Goal: Task Accomplishment & Management: Complete application form

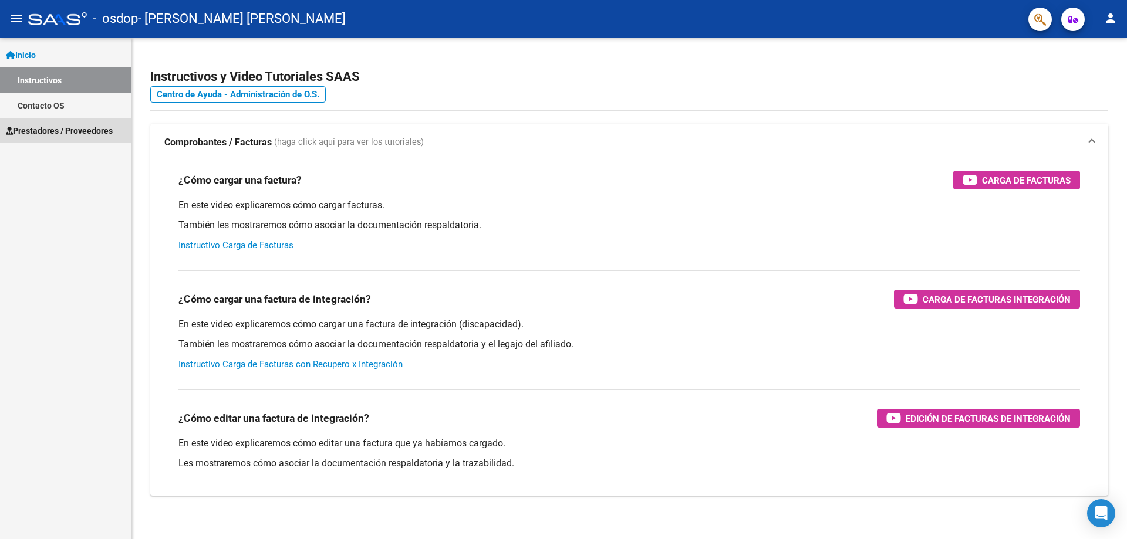
click at [52, 134] on span "Prestadores / Proveedores" at bounding box center [59, 130] width 107 height 13
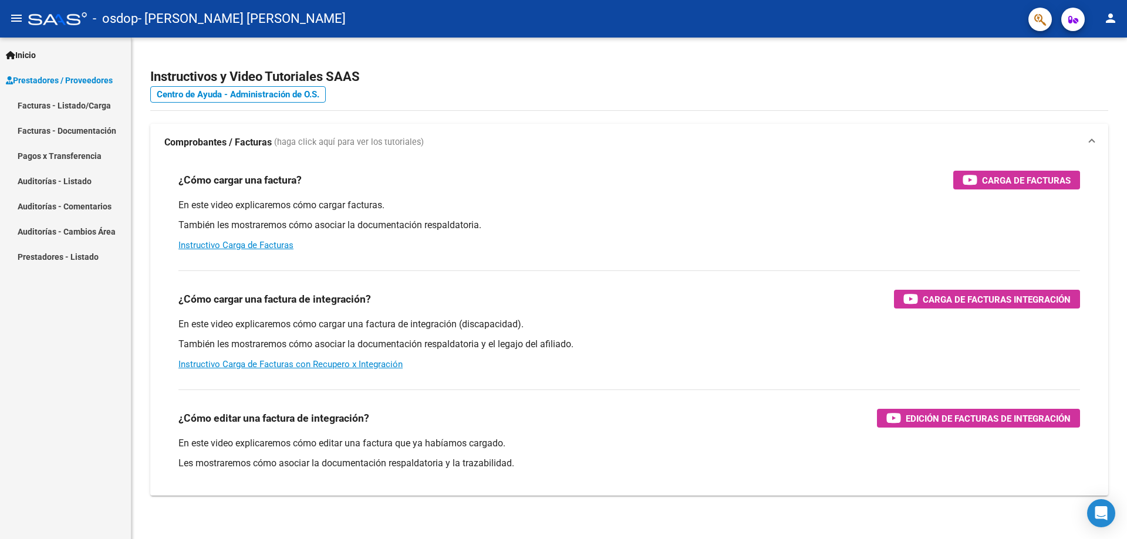
click at [41, 104] on link "Facturas - Listado/Carga" at bounding box center [65, 105] width 131 height 25
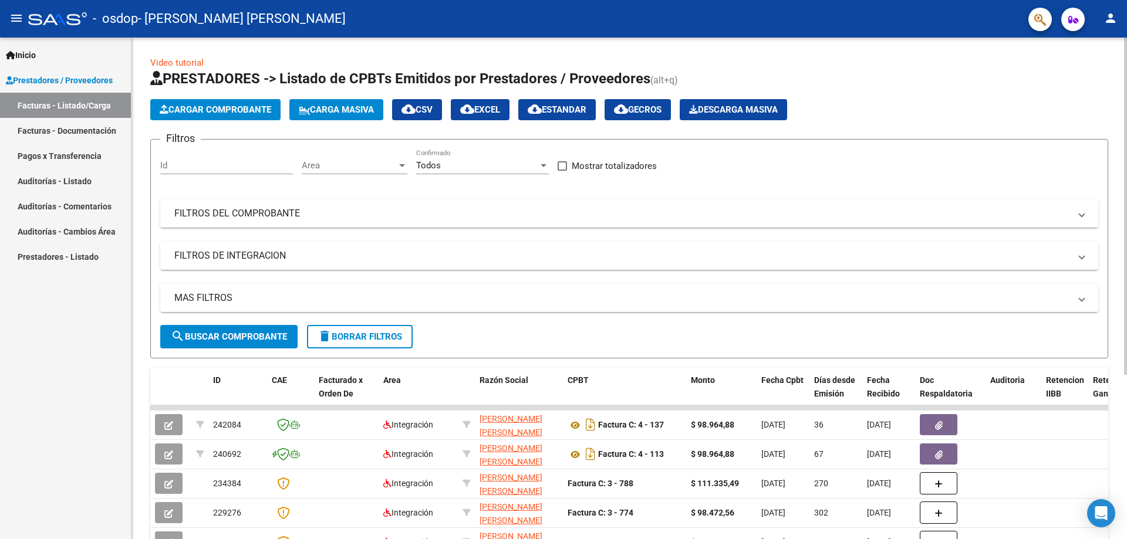
click at [195, 105] on span "Cargar Comprobante" at bounding box center [215, 109] width 111 height 11
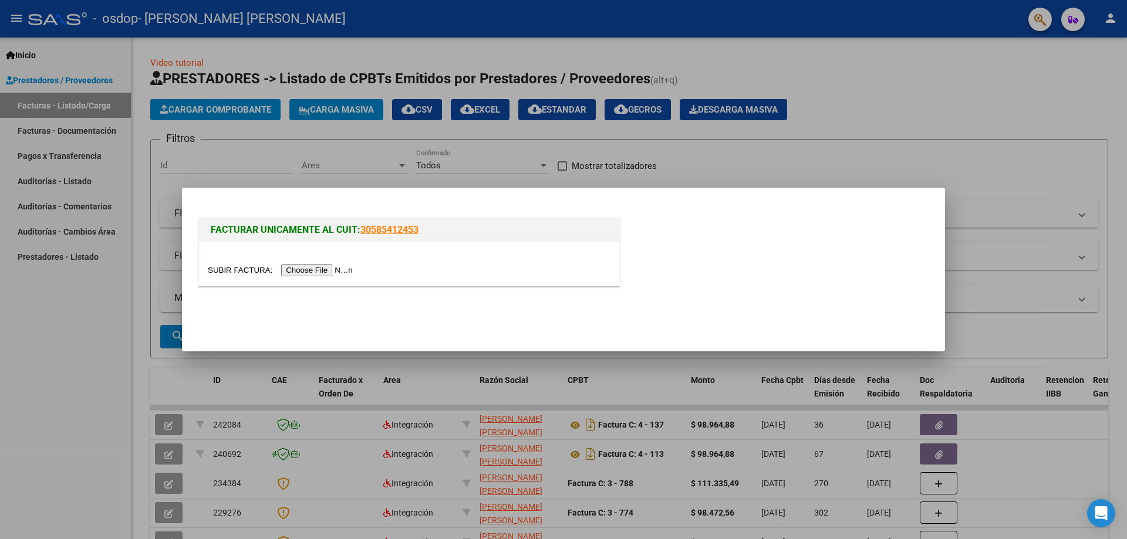
click at [317, 272] on input "file" at bounding box center [282, 270] width 148 height 12
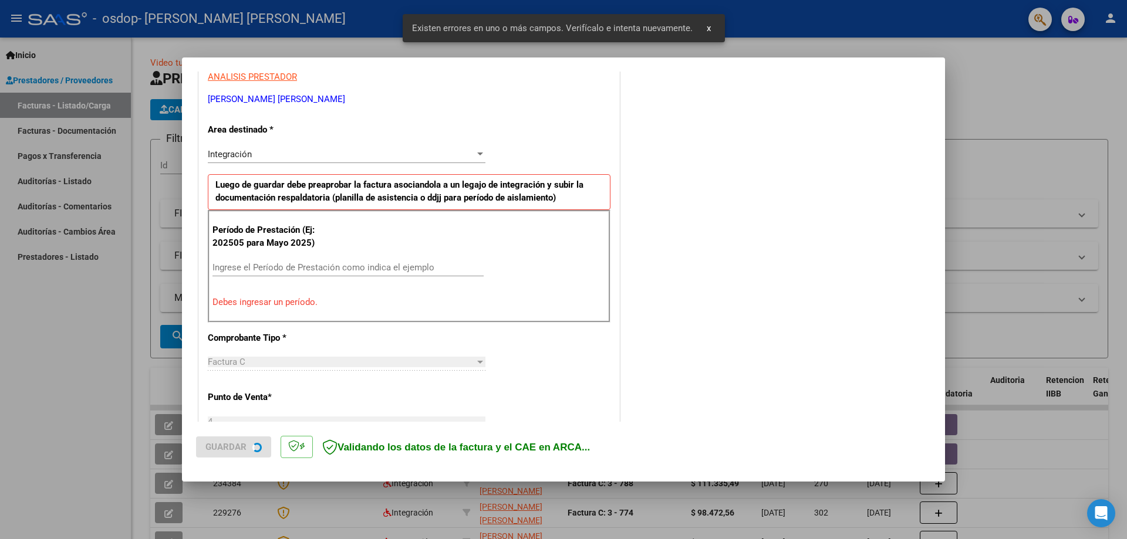
scroll to position [234, 0]
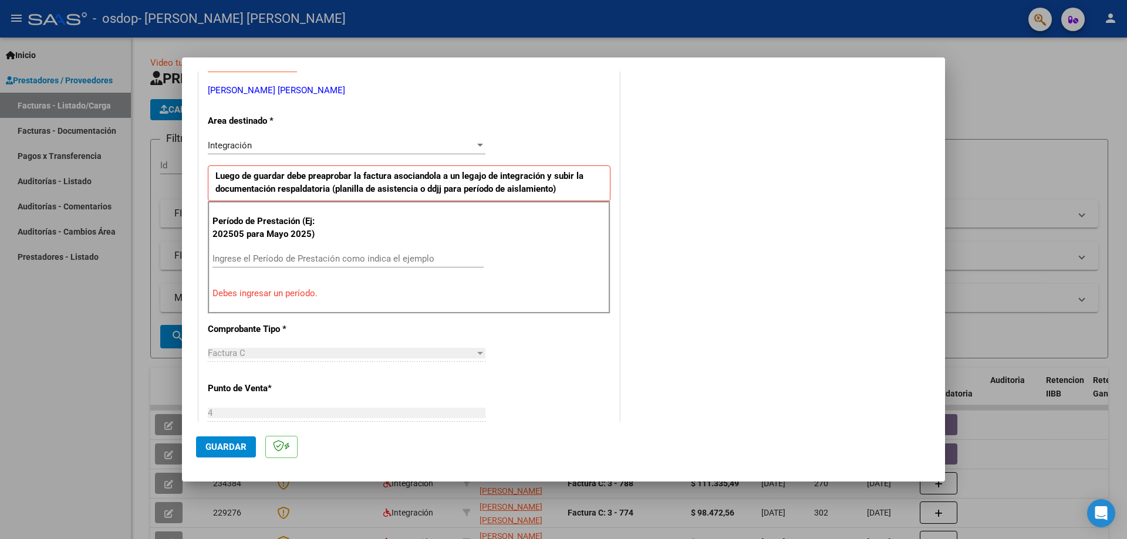
click at [231, 258] on input "Ingrese el Período de Prestación como indica el ejemplo" at bounding box center [347, 259] width 271 height 11
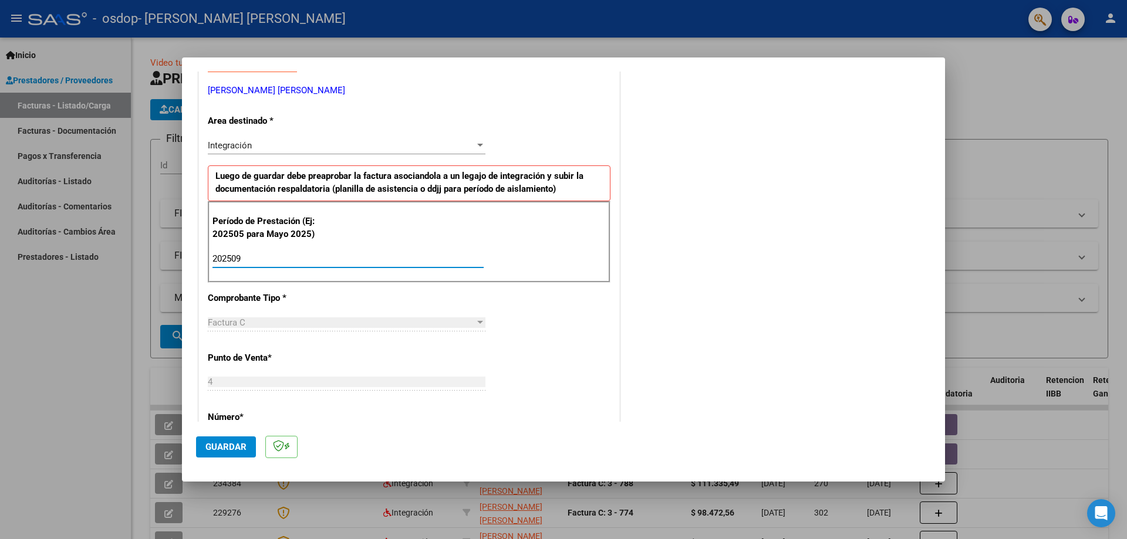
type input "202509"
click at [685, 336] on div "COMENTARIOS Comentarios del Prestador / Gerenciador:" at bounding box center [776, 361] width 309 height 1020
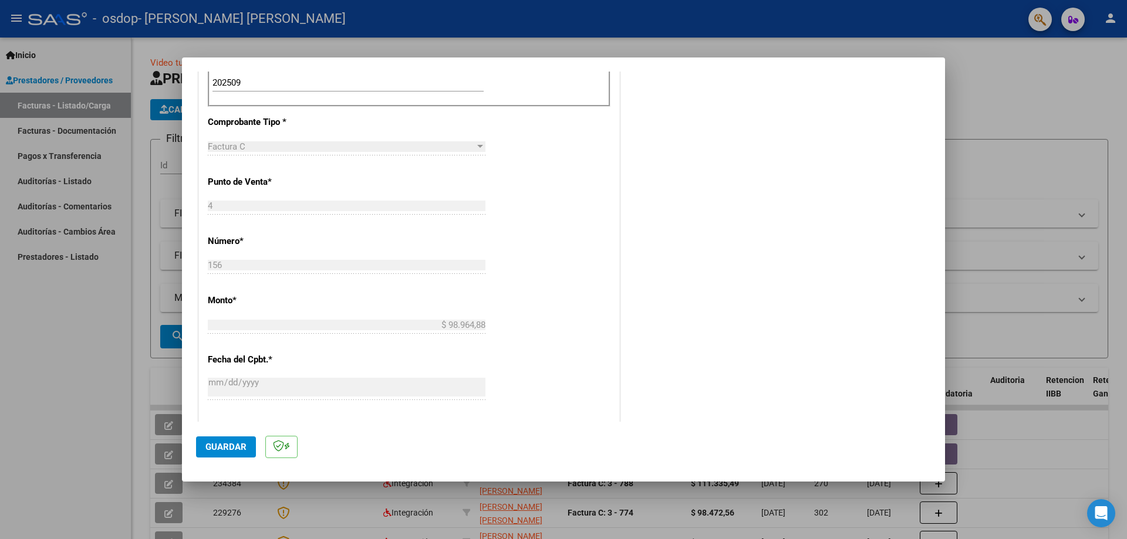
scroll to position [586, 0]
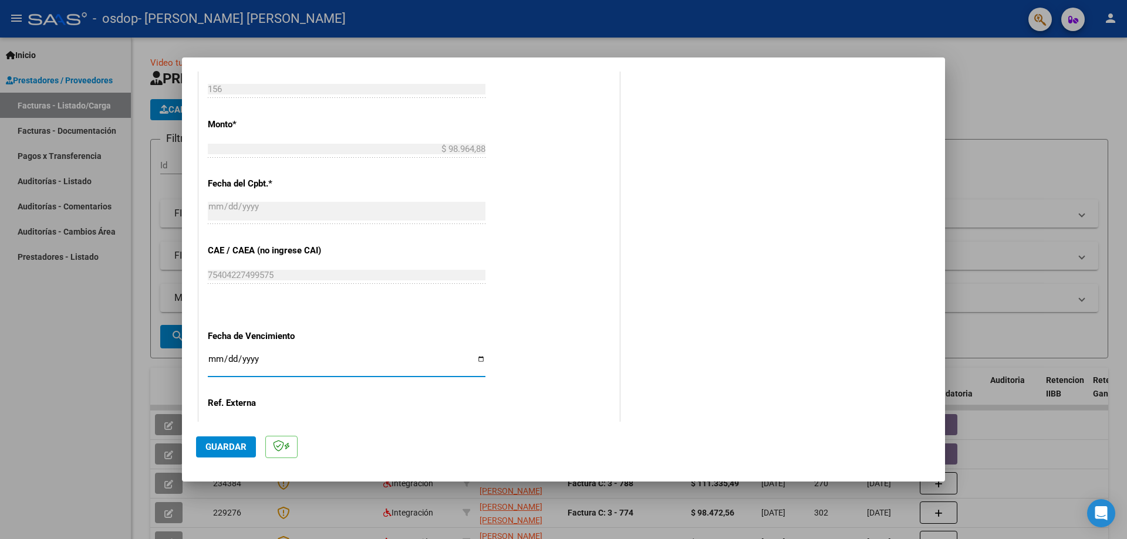
click at [212, 361] on input "Ingresar la fecha" at bounding box center [347, 363] width 278 height 19
type input "[DATE]"
click at [358, 419] on div "Ingresar la ref." at bounding box center [347, 428] width 278 height 18
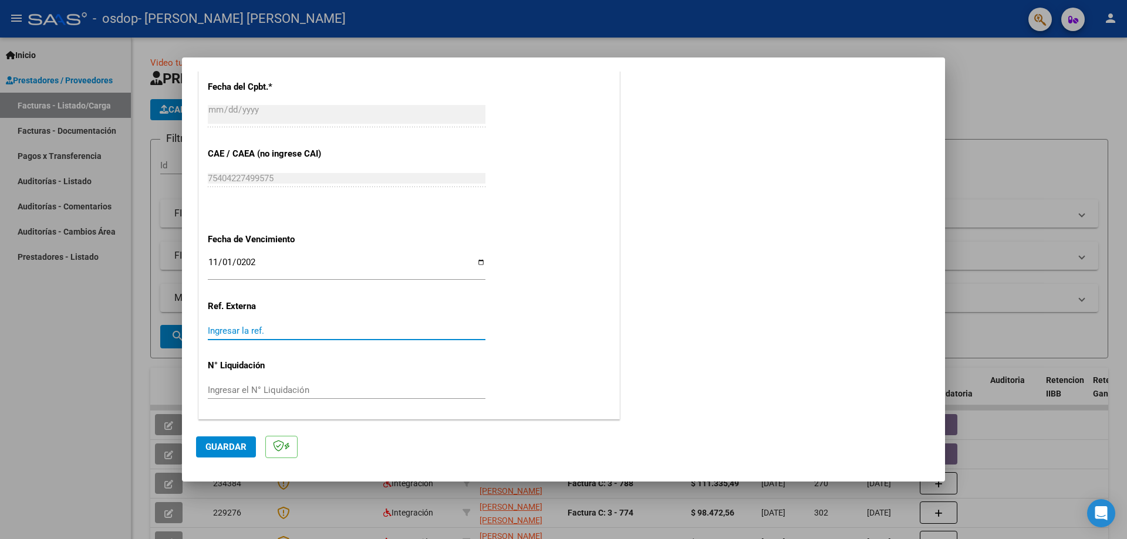
click at [215, 449] on span "Guardar" at bounding box center [225, 447] width 41 height 11
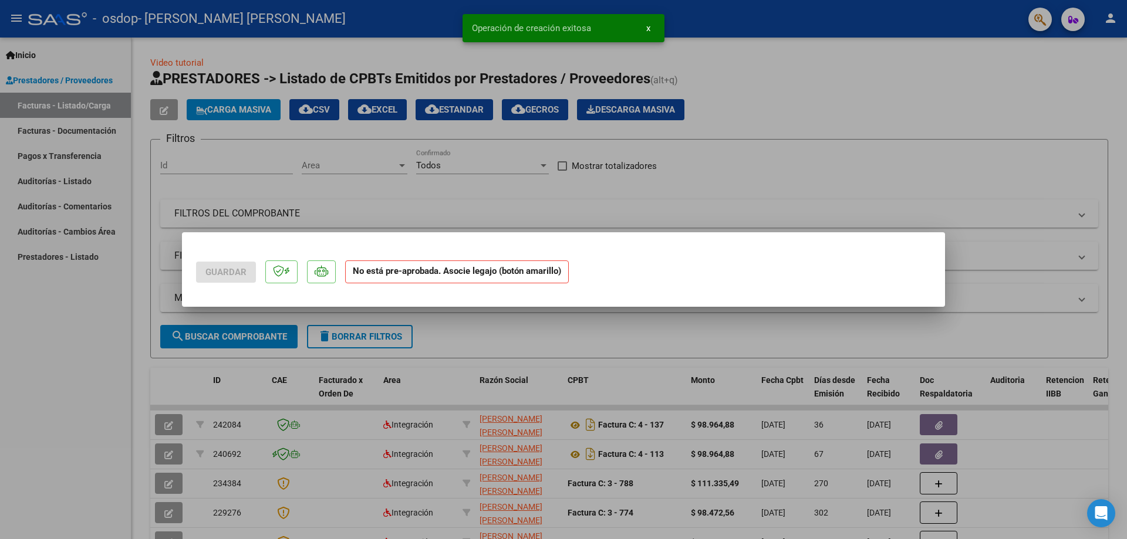
scroll to position [0, 0]
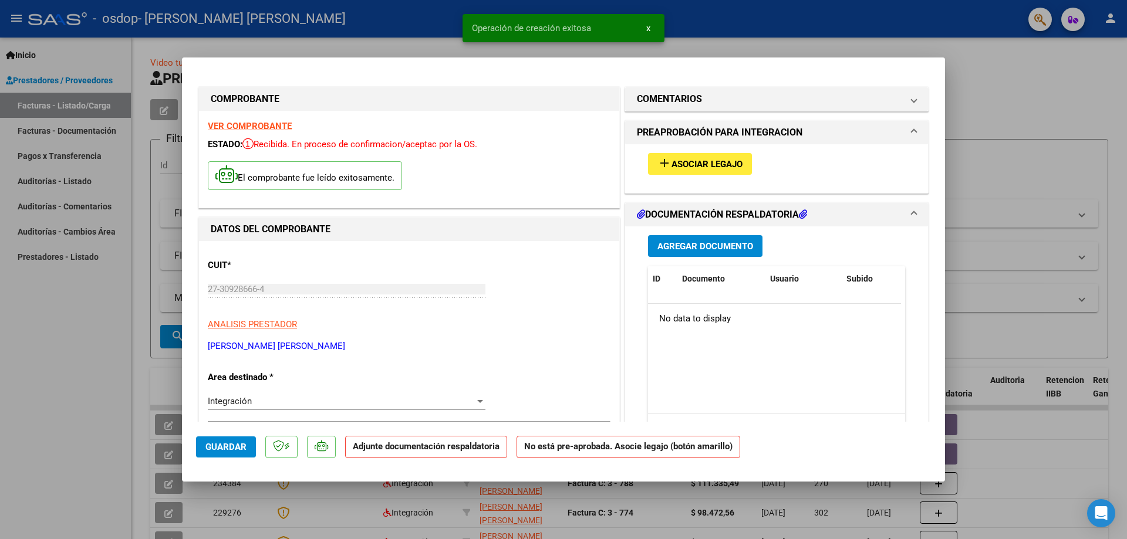
click at [682, 162] on span "Asociar Legajo" at bounding box center [706, 164] width 71 height 11
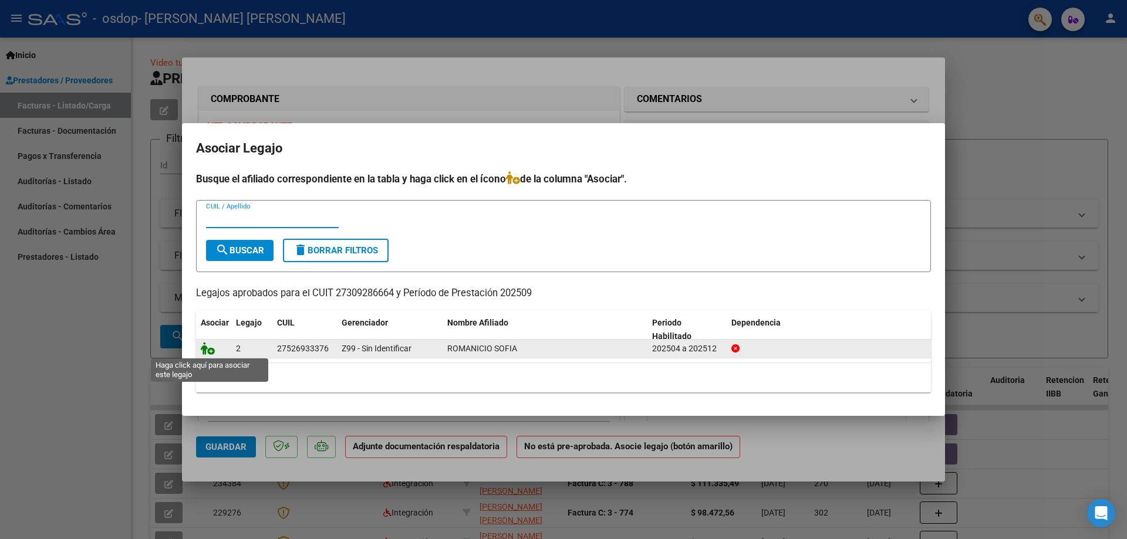
click at [208, 350] on icon at bounding box center [208, 348] width 14 height 13
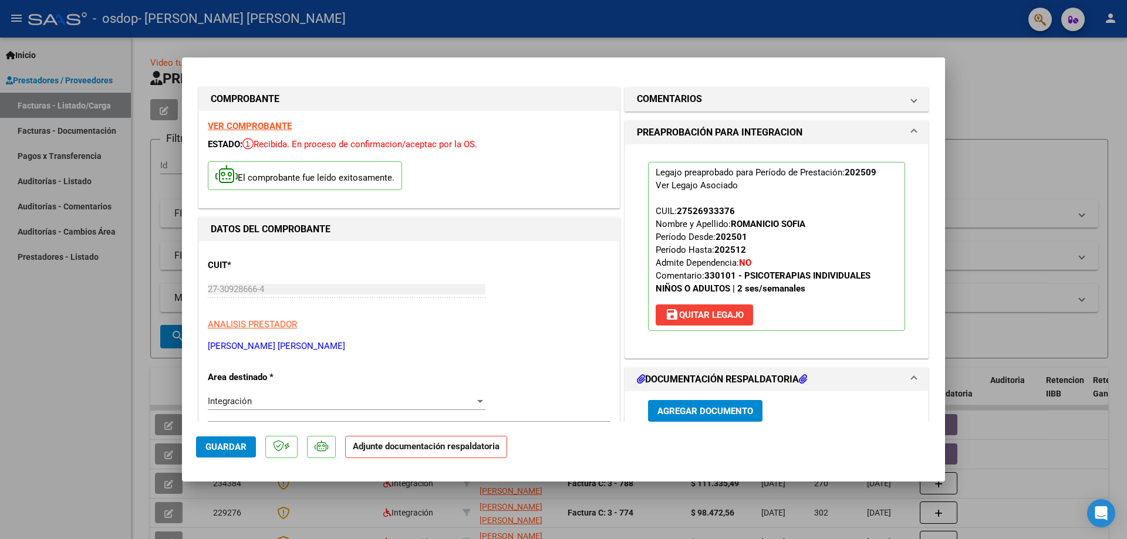
click at [663, 412] on span "Agregar Documento" at bounding box center [705, 411] width 96 height 11
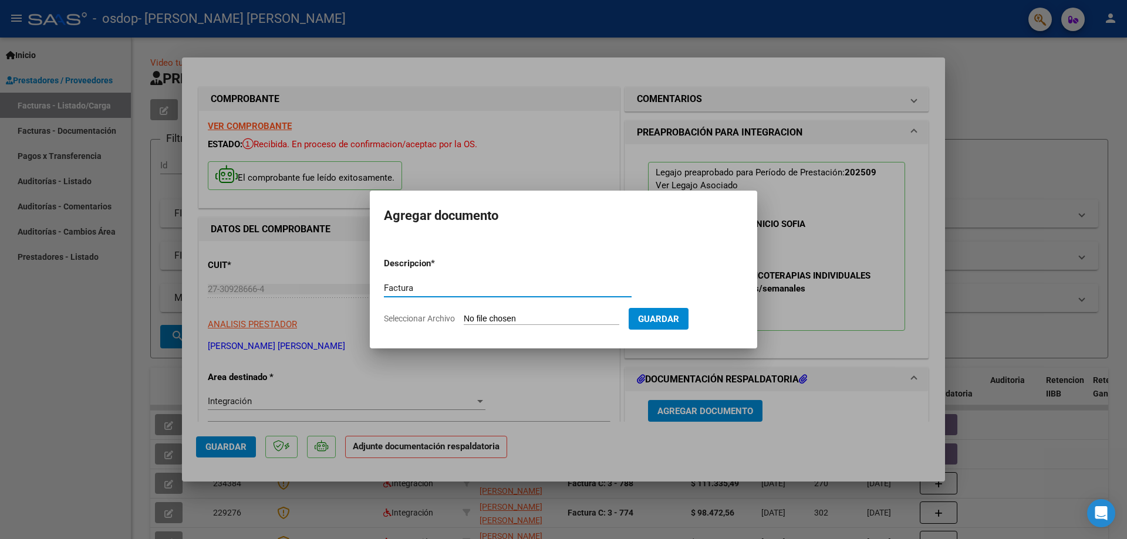
type input "Factura"
click at [404, 319] on span "Seleccionar Archivo" at bounding box center [419, 318] width 71 height 9
click at [464, 319] on input "Seleccionar Archivo" at bounding box center [542, 319] width 156 height 11
type input "C:\fakepath\Fact Setiembre [PERSON_NAME].pdf"
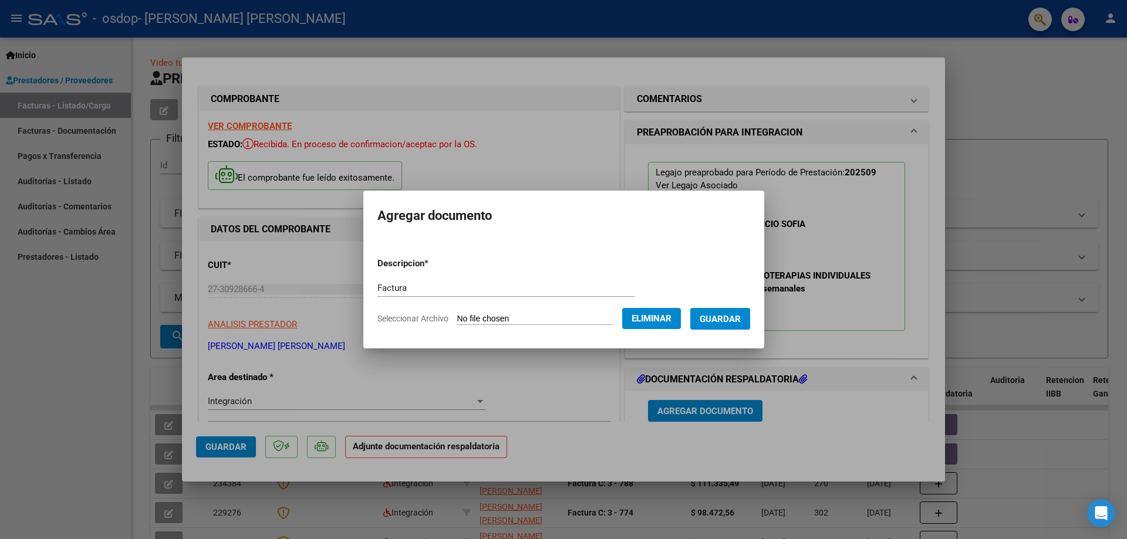
click at [739, 320] on span "Guardar" at bounding box center [719, 319] width 41 height 11
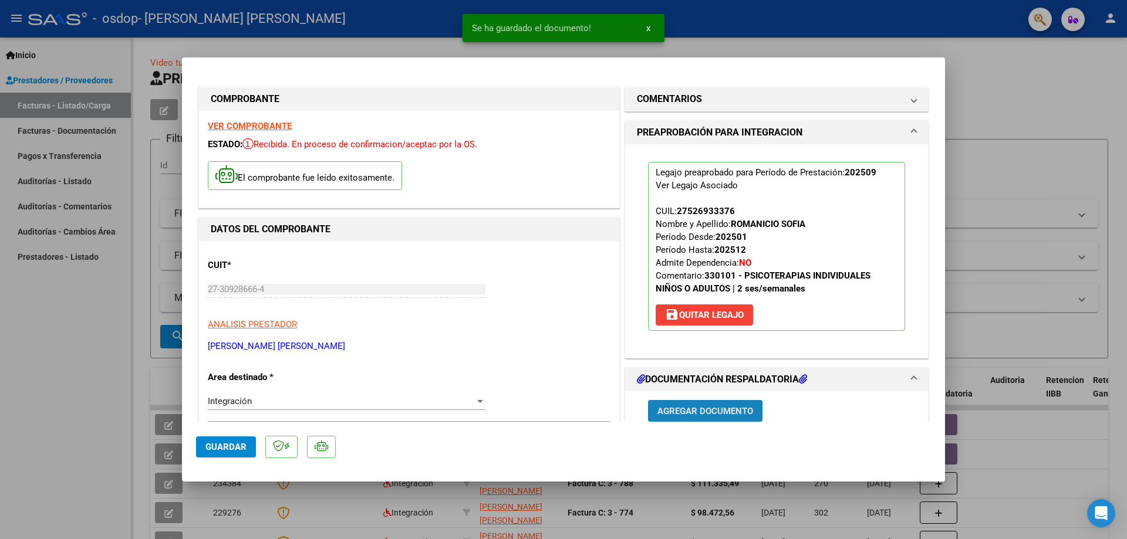
click at [723, 411] on span "Agregar Documento" at bounding box center [705, 411] width 96 height 11
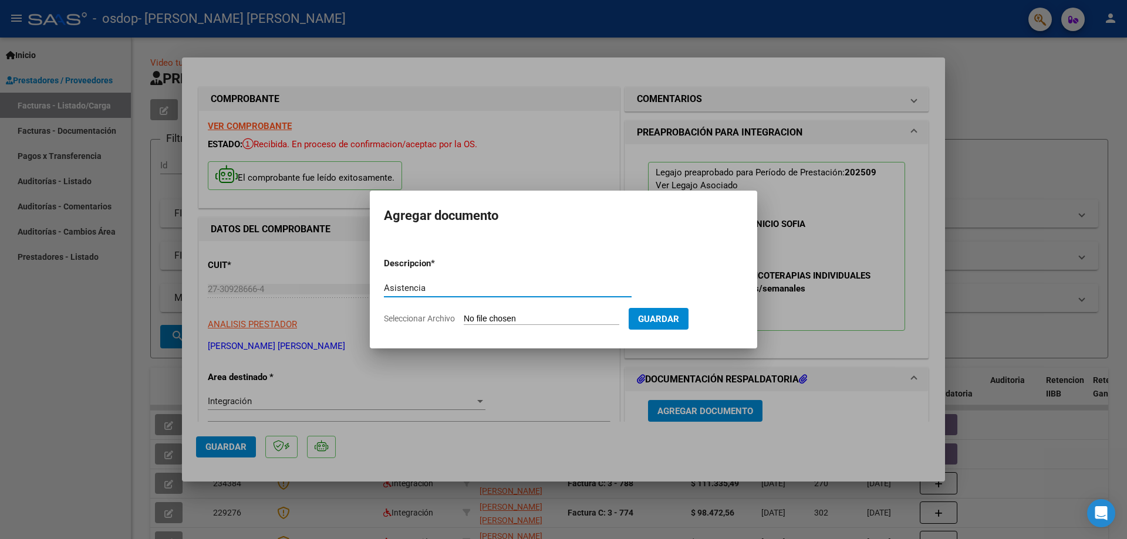
type input "Asistencia"
click at [668, 318] on span "Guardar" at bounding box center [658, 319] width 41 height 11
click at [422, 319] on span "Seleccionar Archivo" at bounding box center [419, 318] width 71 height 9
click at [464, 319] on input "Seleccionar Archivo" at bounding box center [542, 319] width 156 height 11
type input "C:\fakepath\Fact Setiembre [PERSON_NAME] Ps asistencia.pdf"
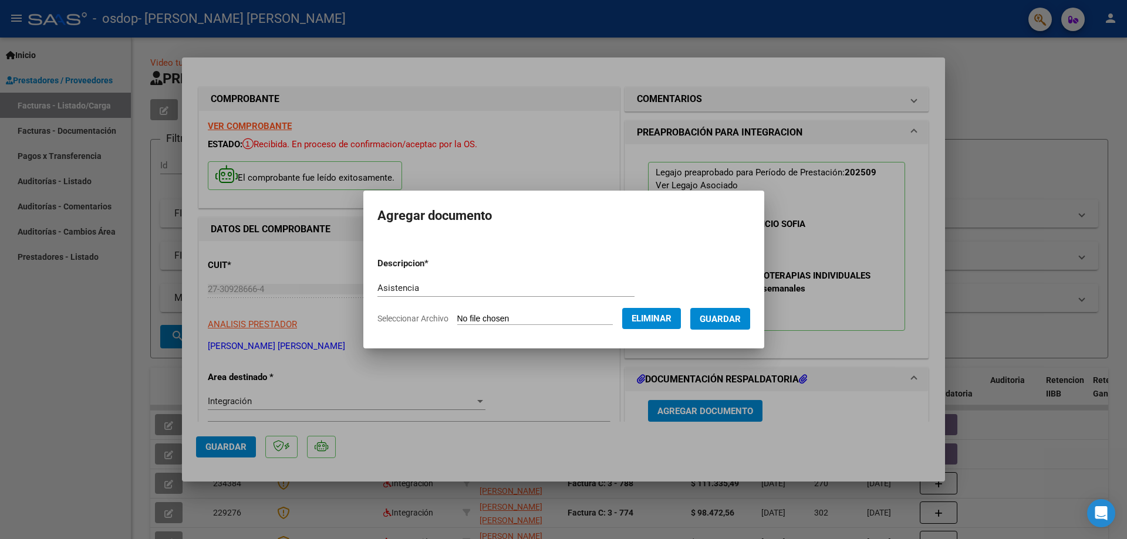
click at [721, 320] on span "Guardar" at bounding box center [719, 319] width 41 height 11
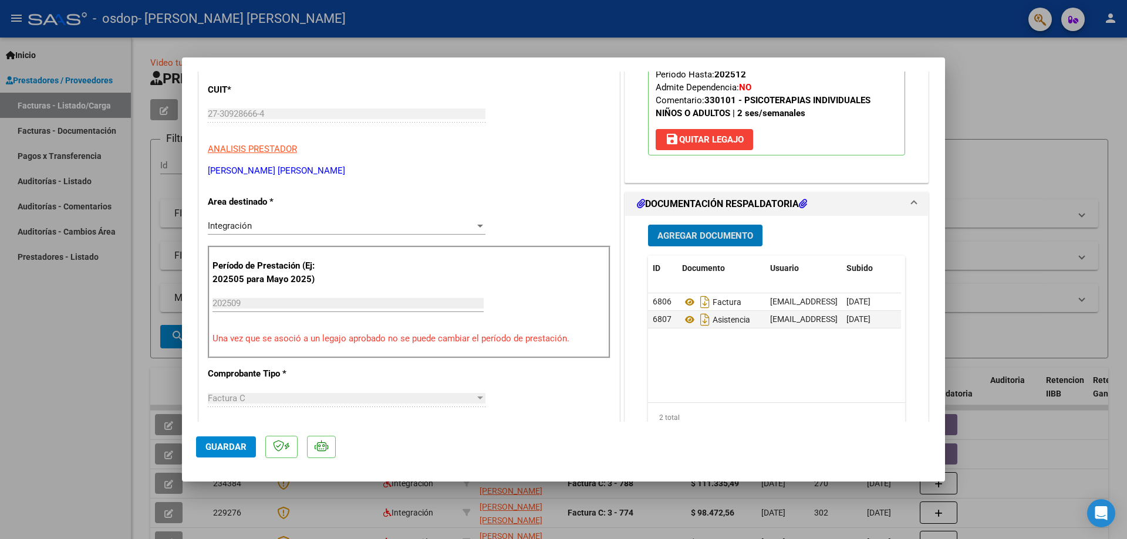
scroll to position [176, 0]
click at [233, 445] on span "Guardar" at bounding box center [225, 447] width 41 height 11
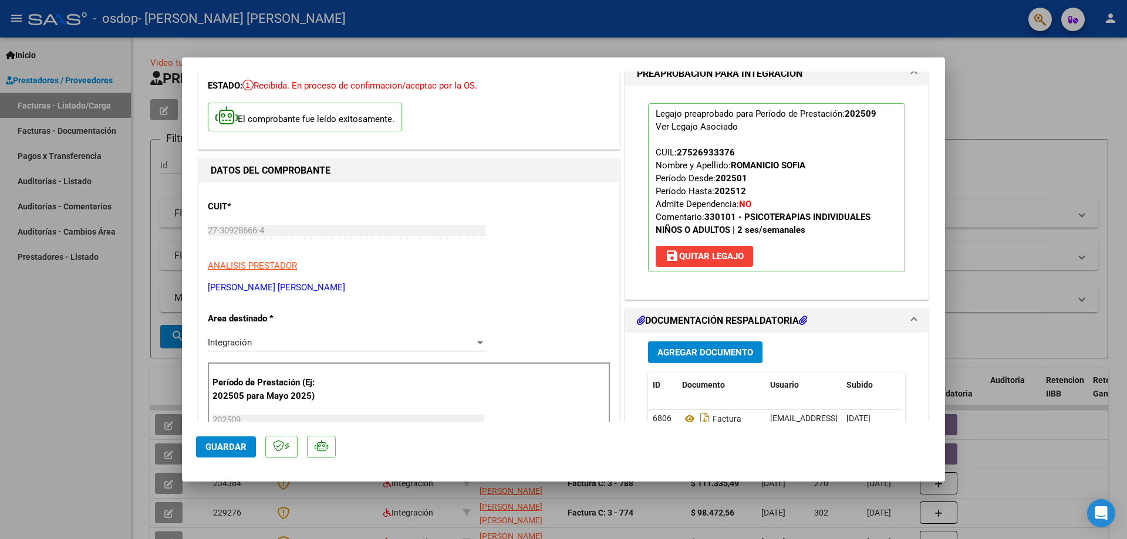
scroll to position [0, 0]
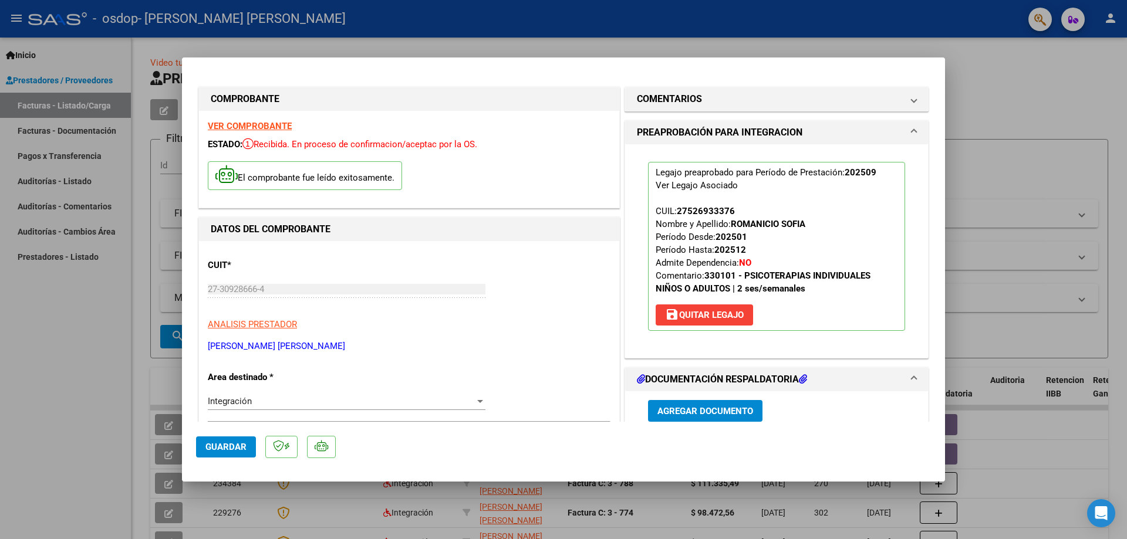
click at [97, 349] on div at bounding box center [563, 269] width 1127 height 539
type input "$ 0,00"
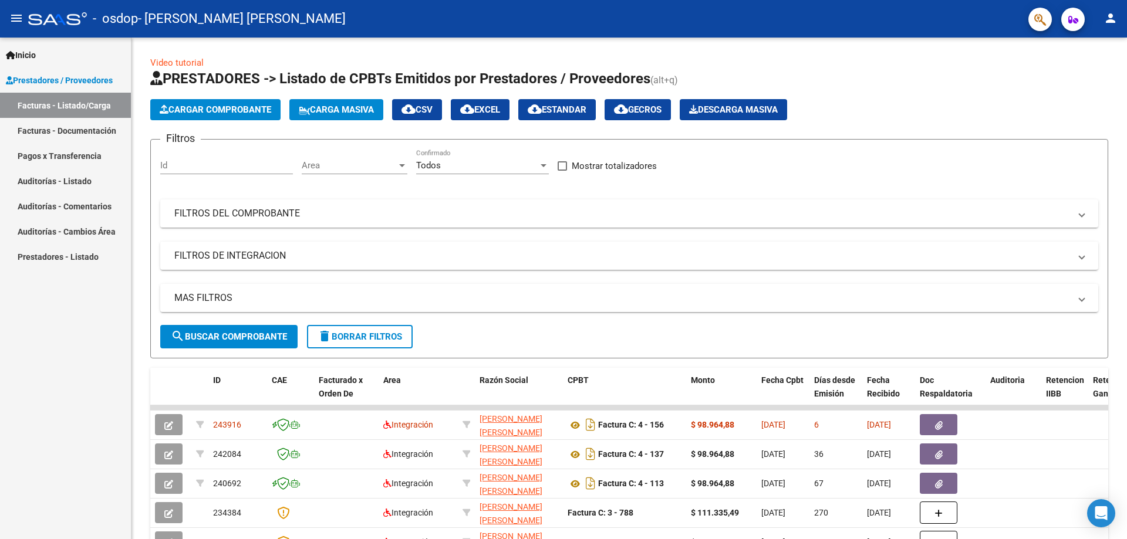
click at [1104, 23] on mat-icon "person" at bounding box center [1110, 18] width 14 height 14
click at [1079, 74] on button "exit_to_app Salir" at bounding box center [1086, 77] width 72 height 28
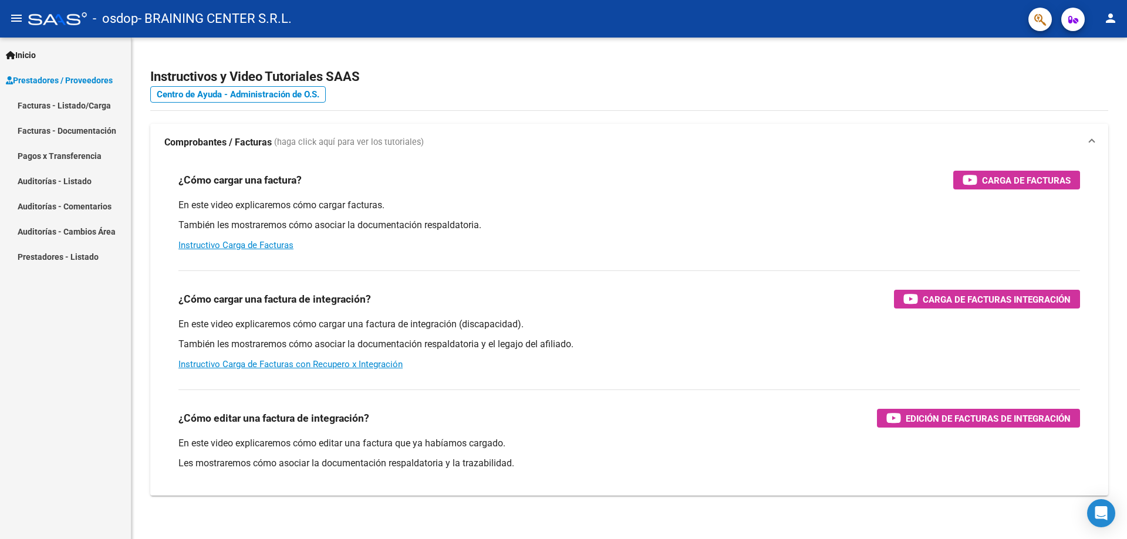
click at [33, 106] on link "Facturas - Listado/Carga" at bounding box center [65, 105] width 131 height 25
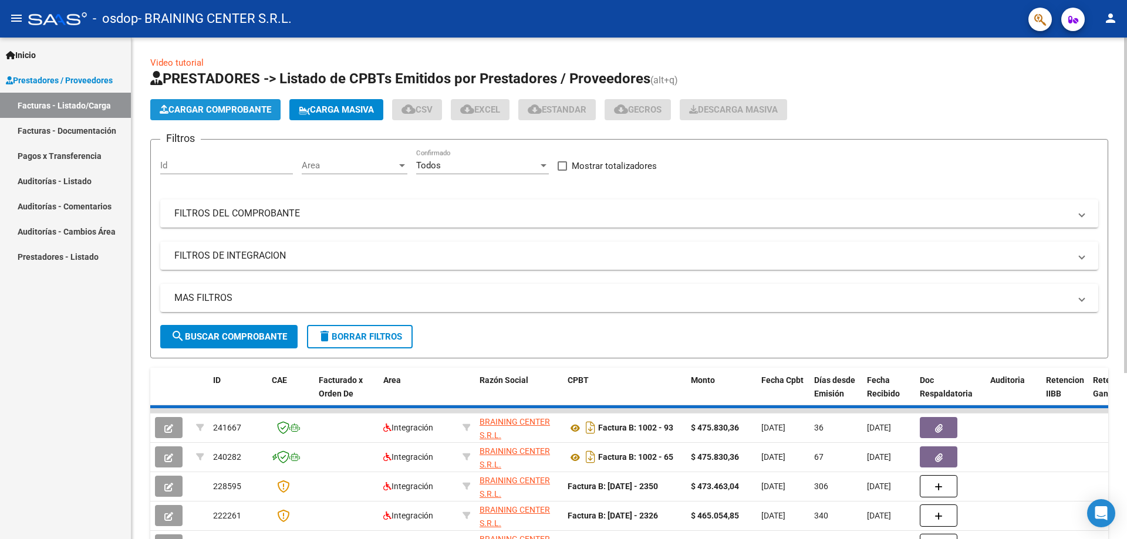
click at [202, 108] on span "Cargar Comprobante" at bounding box center [215, 109] width 111 height 11
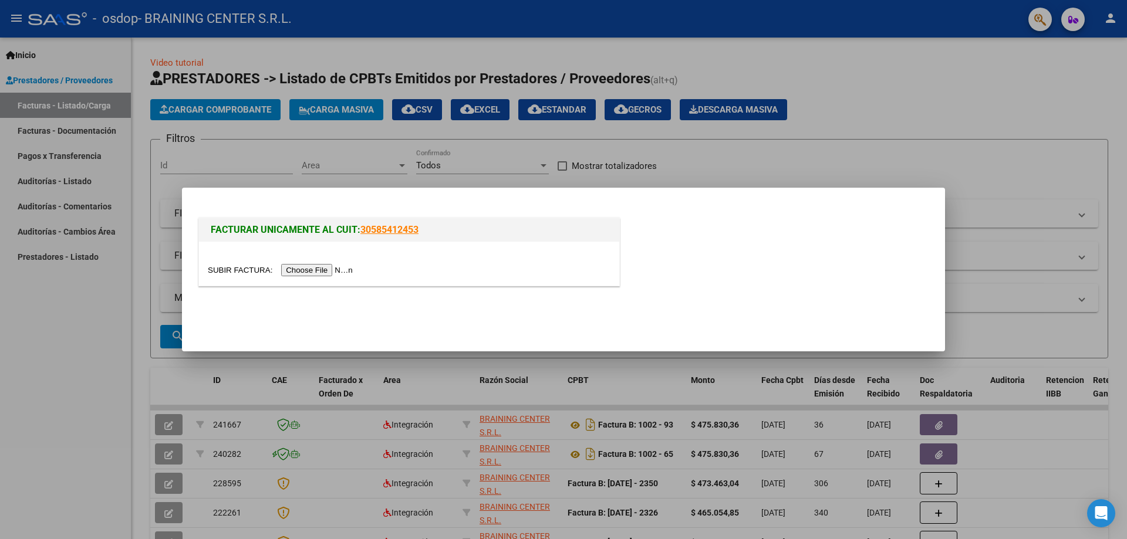
click at [303, 265] on input "file" at bounding box center [282, 270] width 148 height 12
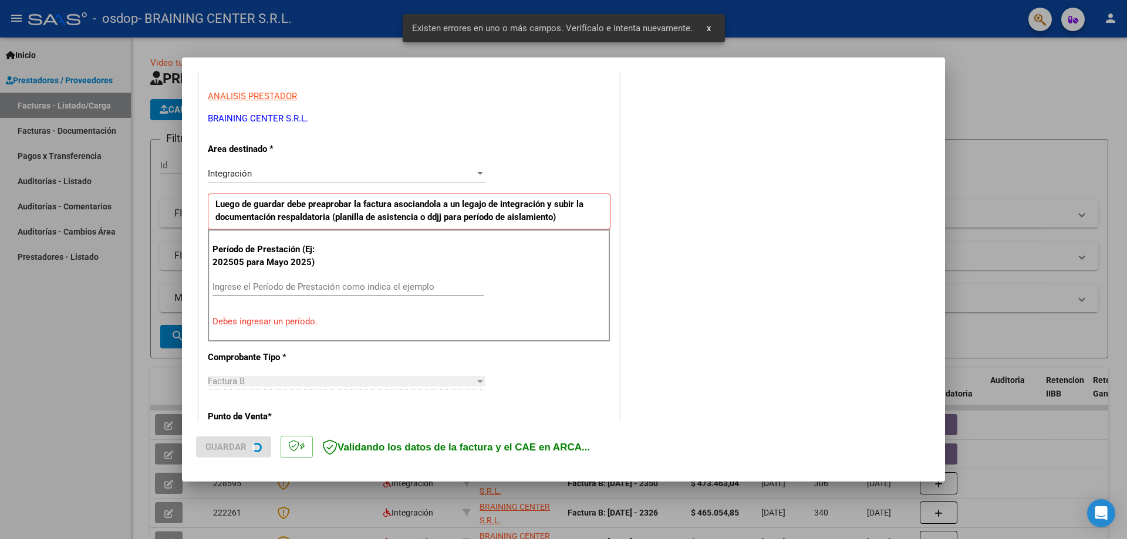
scroll to position [211, 0]
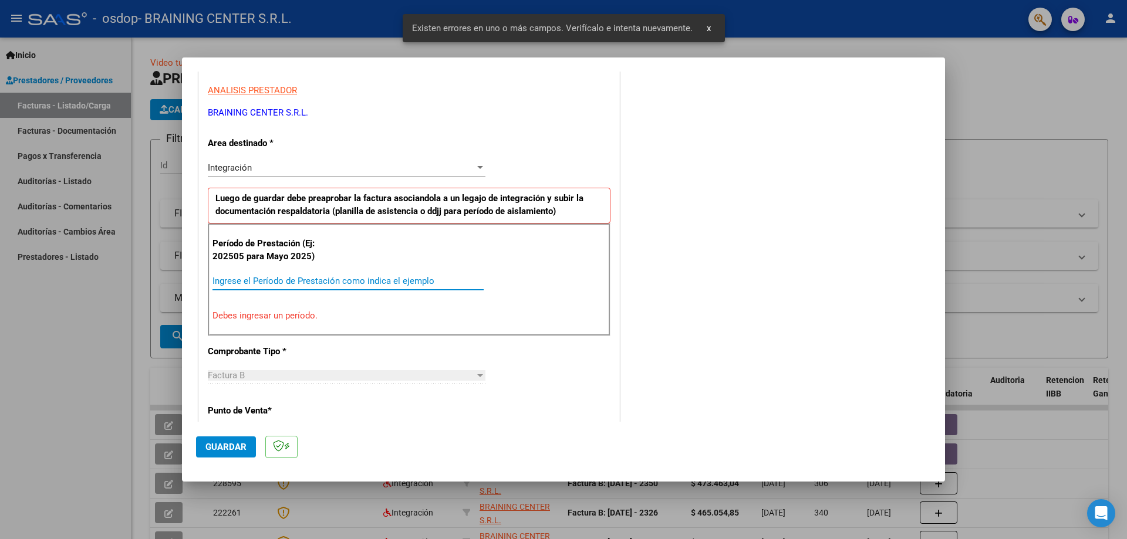
click at [225, 284] on input "Ingrese el Período de Prestación como indica el ejemplo" at bounding box center [347, 281] width 271 height 11
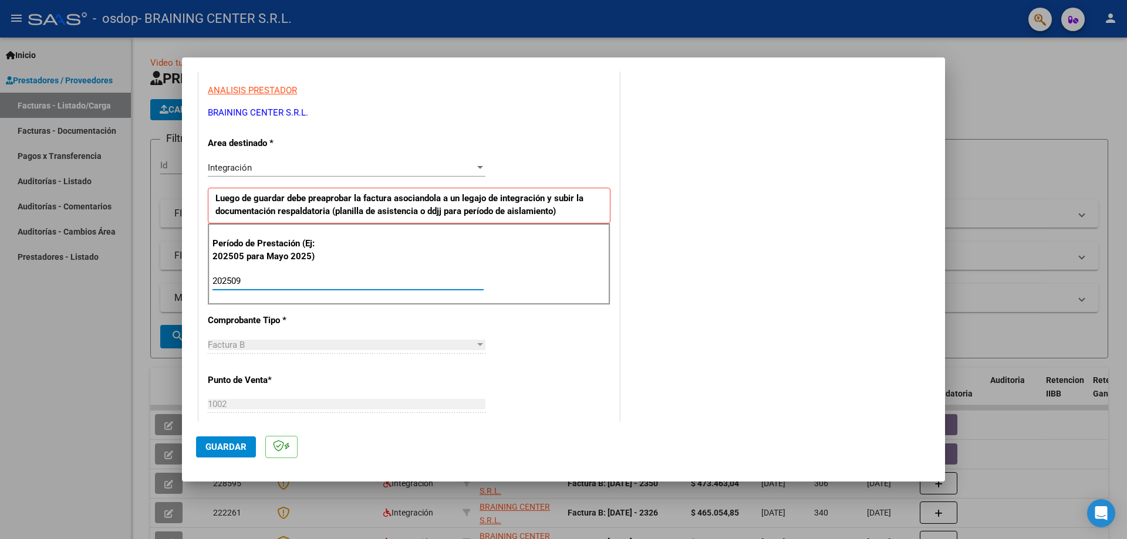
type input "202509"
click at [517, 359] on div "CUIT * 30-71528516-5 Ingresar CUIT ANALISIS PRESTADOR BRAINING CENTER S.R.L. AR…" at bounding box center [409, 448] width 420 height 883
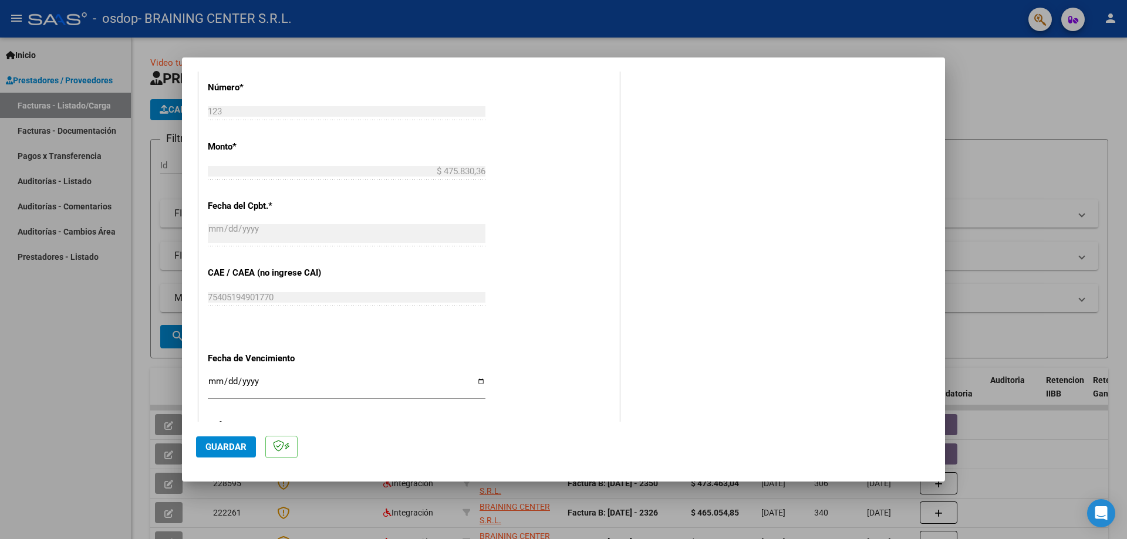
scroll to position [622, 0]
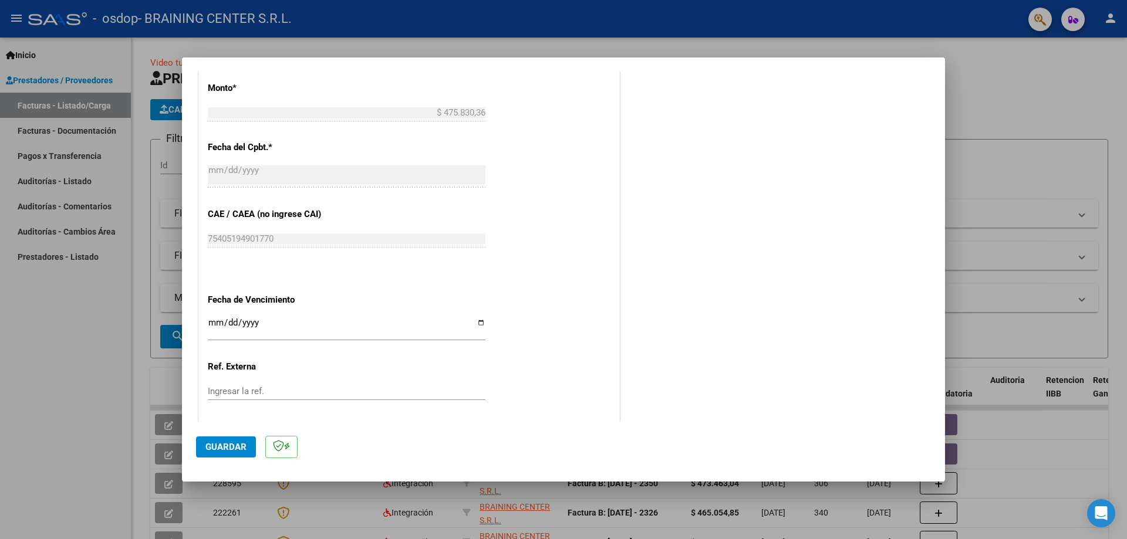
click at [209, 322] on input "Ingresar la fecha" at bounding box center [347, 327] width 278 height 19
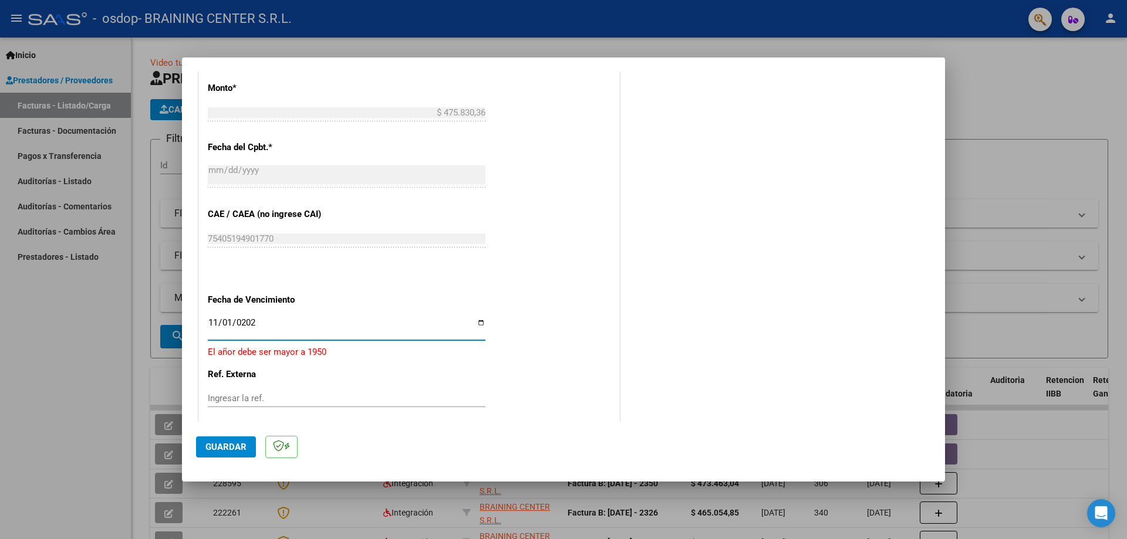
type input "[DATE]"
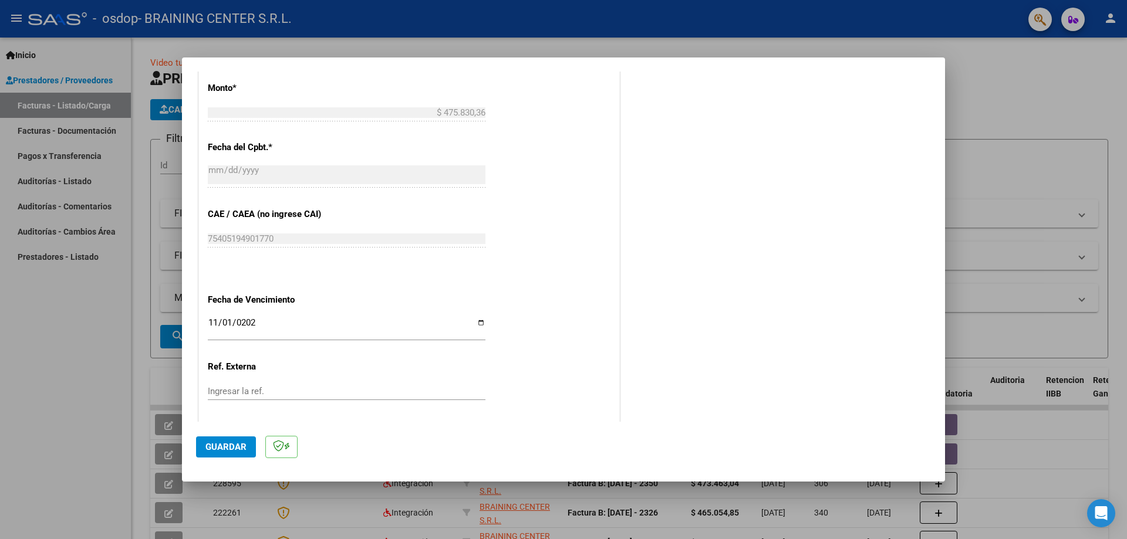
click at [556, 285] on div "CUIT * 30-71528516-5 Ingresar CUIT ANALISIS PRESTADOR BRAINING CENTER S.R.L. AR…" at bounding box center [409, 37] width 420 height 883
click at [239, 446] on span "Guardar" at bounding box center [225, 447] width 41 height 11
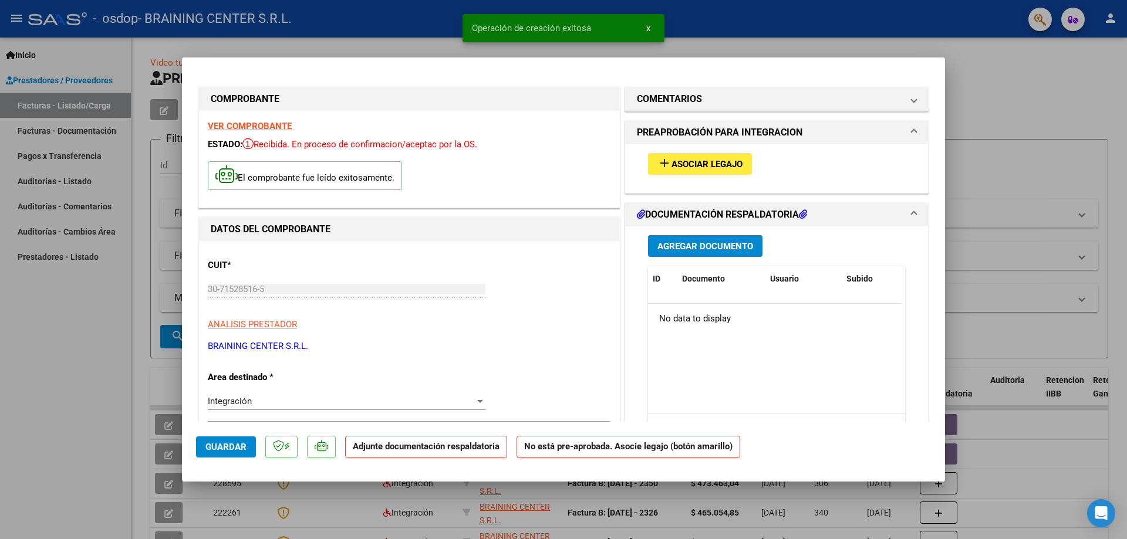
click at [693, 160] on span "Asociar Legajo" at bounding box center [706, 164] width 71 height 11
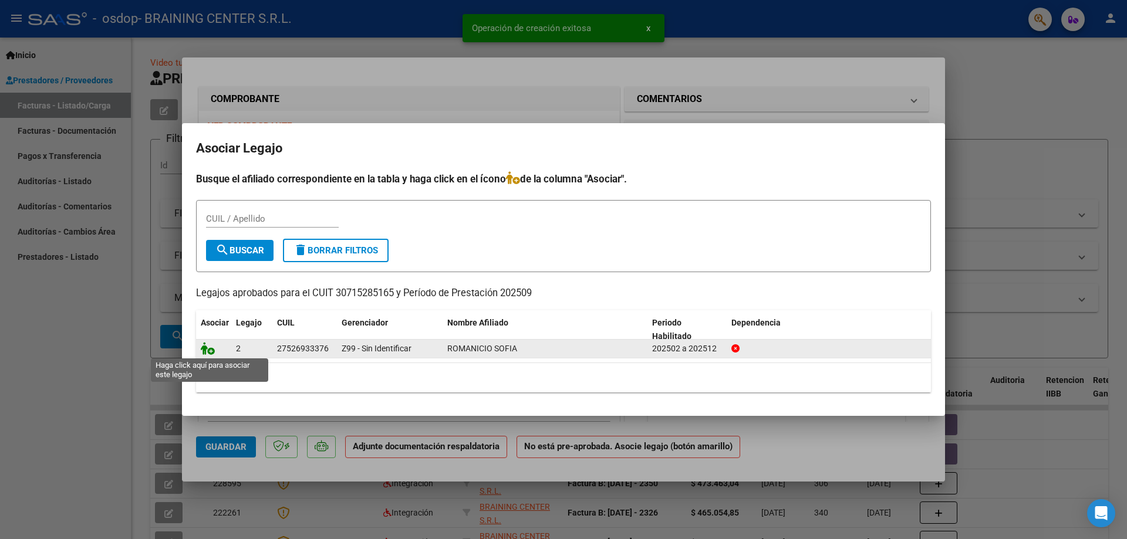
click at [211, 349] on icon at bounding box center [208, 348] width 14 height 13
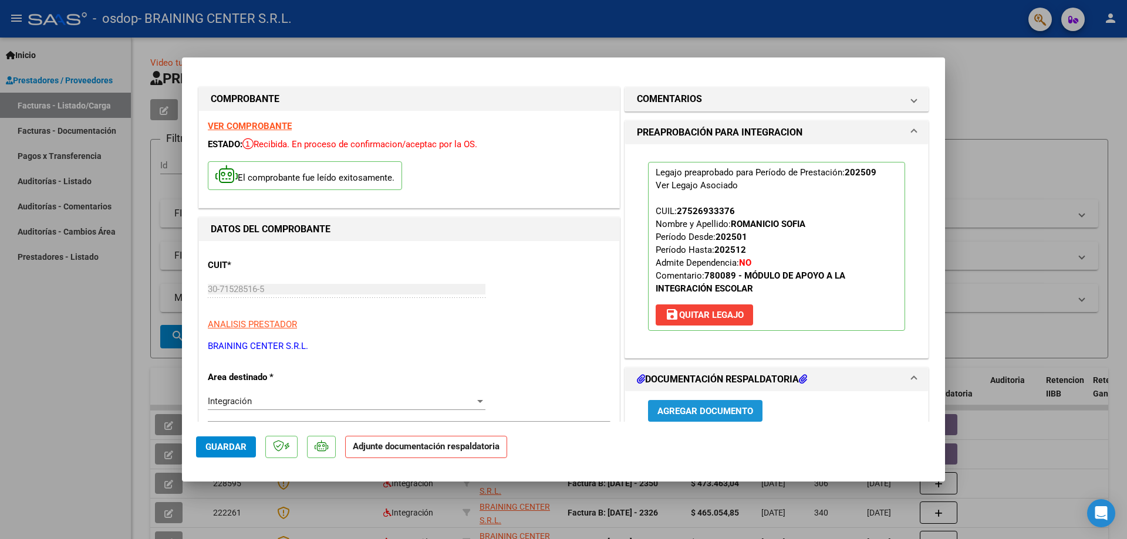
click at [683, 412] on span "Agregar Documento" at bounding box center [705, 411] width 96 height 11
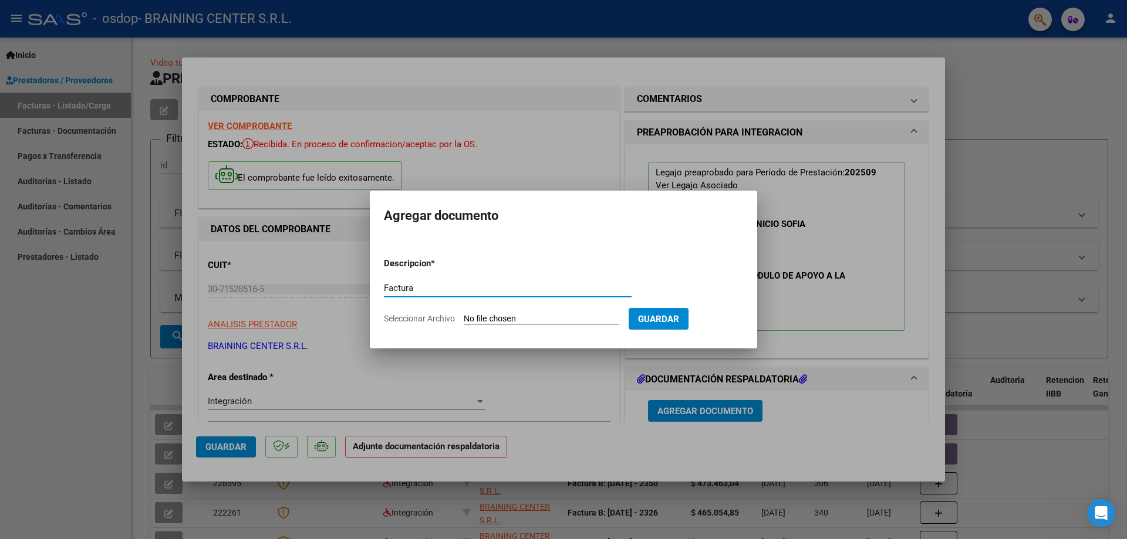
type input "Factura"
click at [434, 319] on span "Seleccionar Archivo" at bounding box center [419, 318] width 71 height 9
click at [464, 319] on input "Seleccionar Archivo" at bounding box center [542, 319] width 156 height 11
type input "C:\fakepath\Fact Setiembre Romanicio Sofía SAIE.pdf"
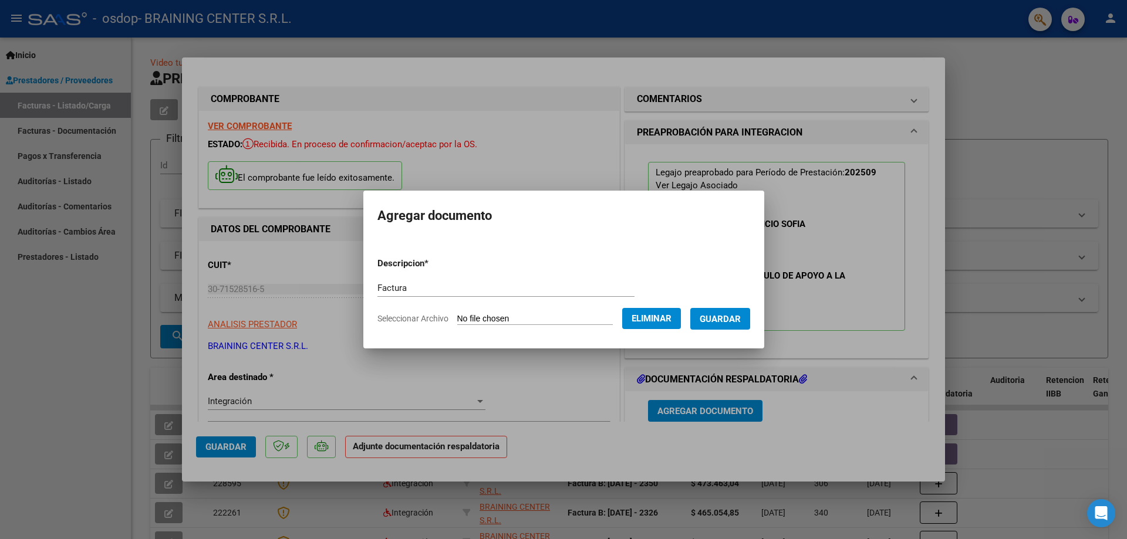
click at [707, 315] on button "Guardar" at bounding box center [720, 319] width 60 height 22
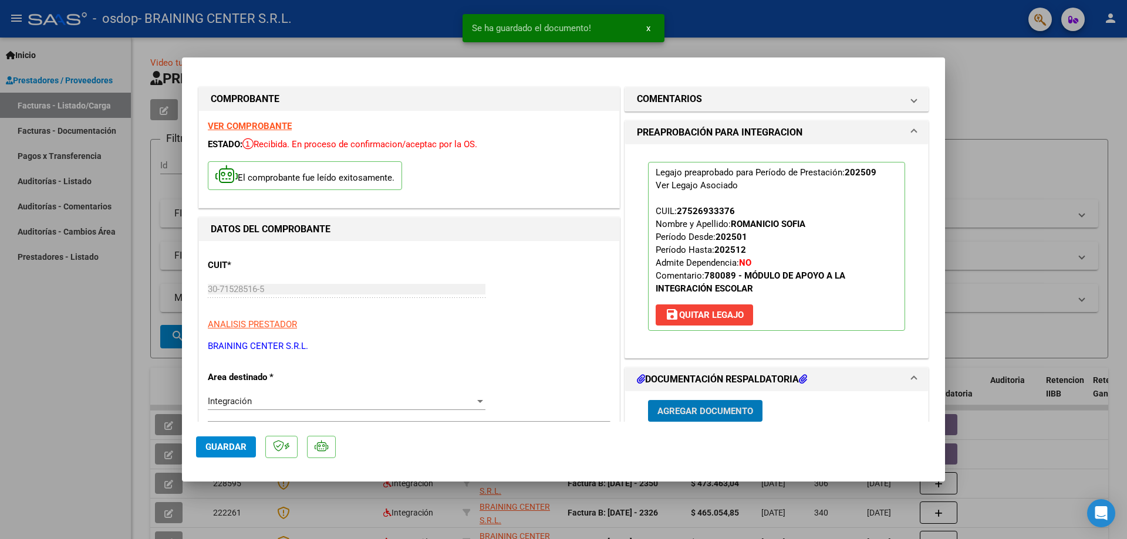
click at [665, 412] on span "Agregar Documento" at bounding box center [705, 411] width 96 height 11
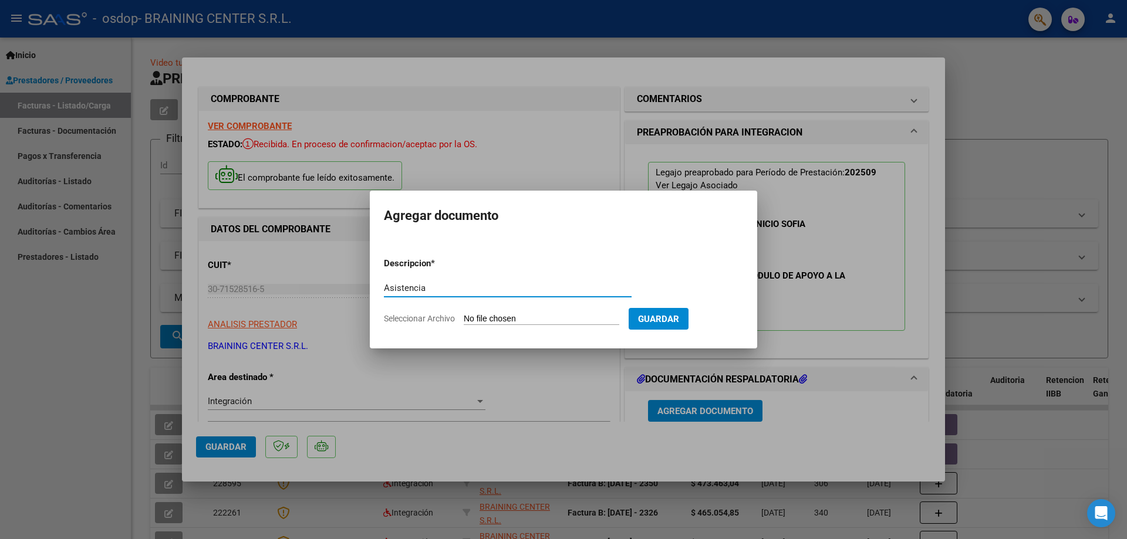
type input "Asistencia"
click at [407, 318] on span "Seleccionar Archivo" at bounding box center [419, 318] width 71 height 9
click at [464, 318] on input "Seleccionar Archivo" at bounding box center [542, 319] width 156 height 11
type input "C:\fakepath\Fact Setiembre Romanicio Sofía SAIE asistencia.pdf"
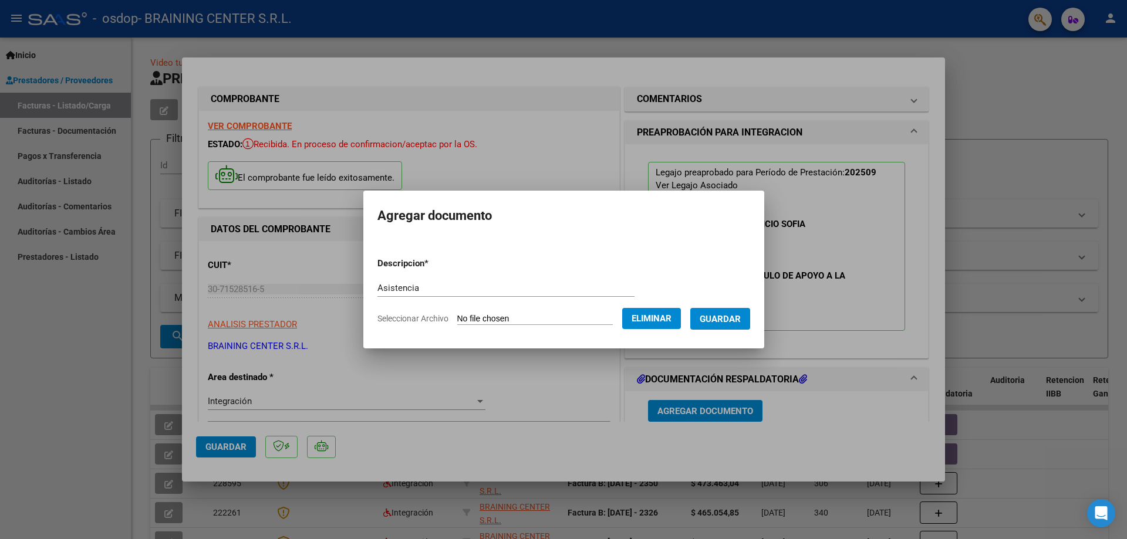
click at [729, 317] on span "Guardar" at bounding box center [719, 319] width 41 height 11
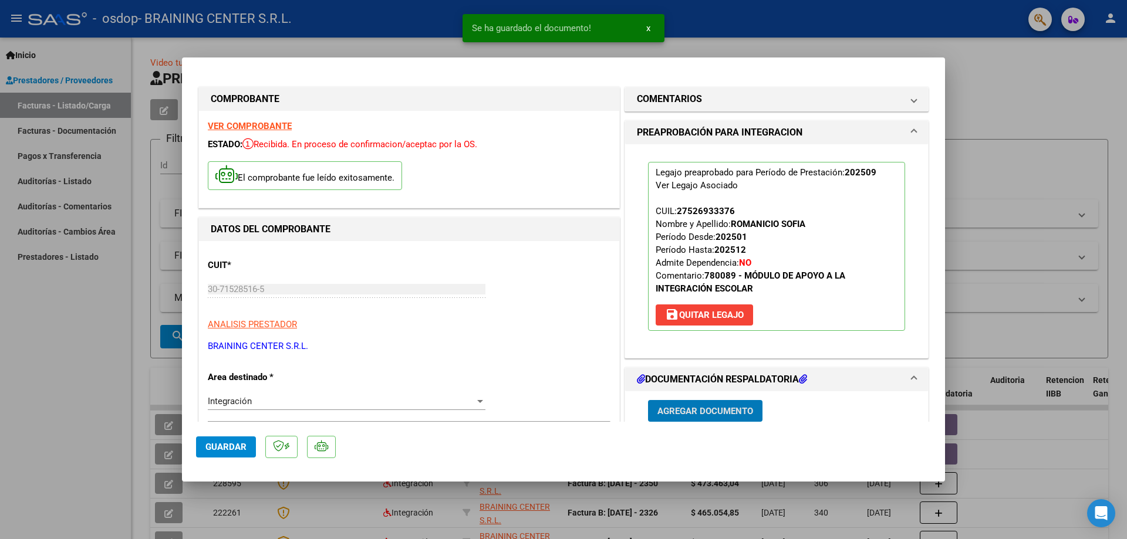
click at [76, 409] on div at bounding box center [563, 269] width 1127 height 539
type input "$ 0,00"
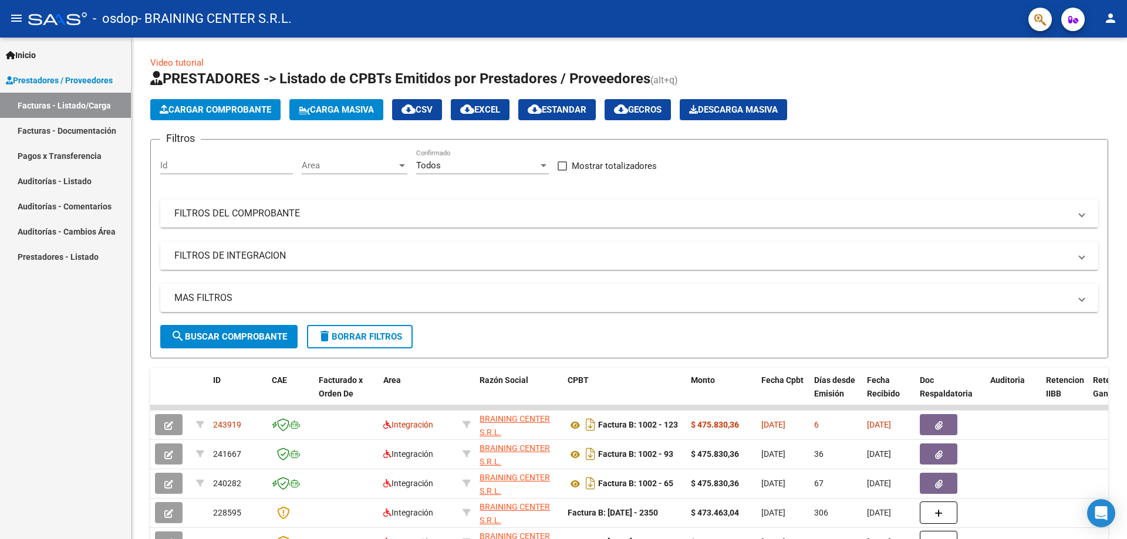
click at [79, 409] on div "Inicio Instructivos Contacto OS Prestadores / Proveedores Facturas - Listado/Ca…" at bounding box center [65, 289] width 131 height 502
click at [1110, 22] on mat-icon "person" at bounding box center [1110, 18] width 14 height 14
click at [1081, 76] on button "exit_to_app Salir" at bounding box center [1086, 77] width 72 height 28
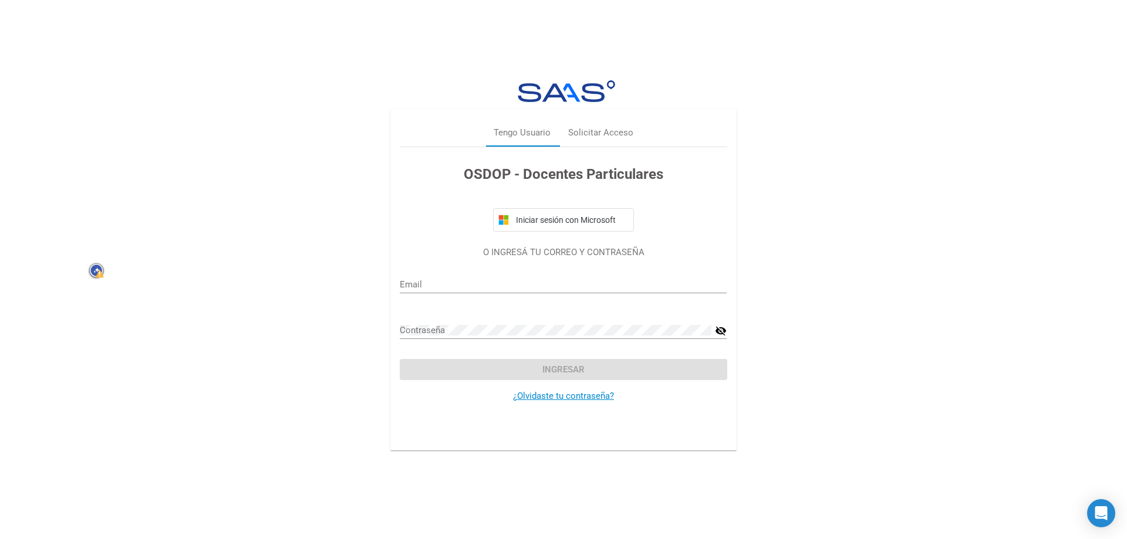
type input "brainingcenter@gmail.com"
